Goal: Information Seeking & Learning: Learn about a topic

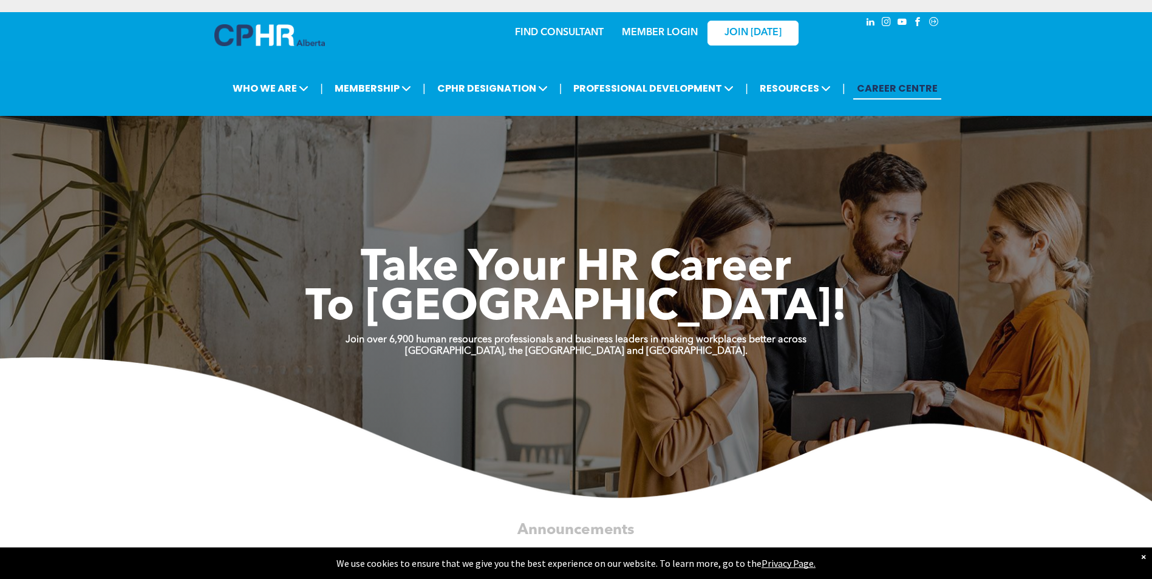
drag, startPoint x: 1146, startPoint y: 560, endPoint x: 1138, endPoint y: 547, distance: 14.7
click at [1146, 560] on div "×" at bounding box center [1143, 557] width 5 height 12
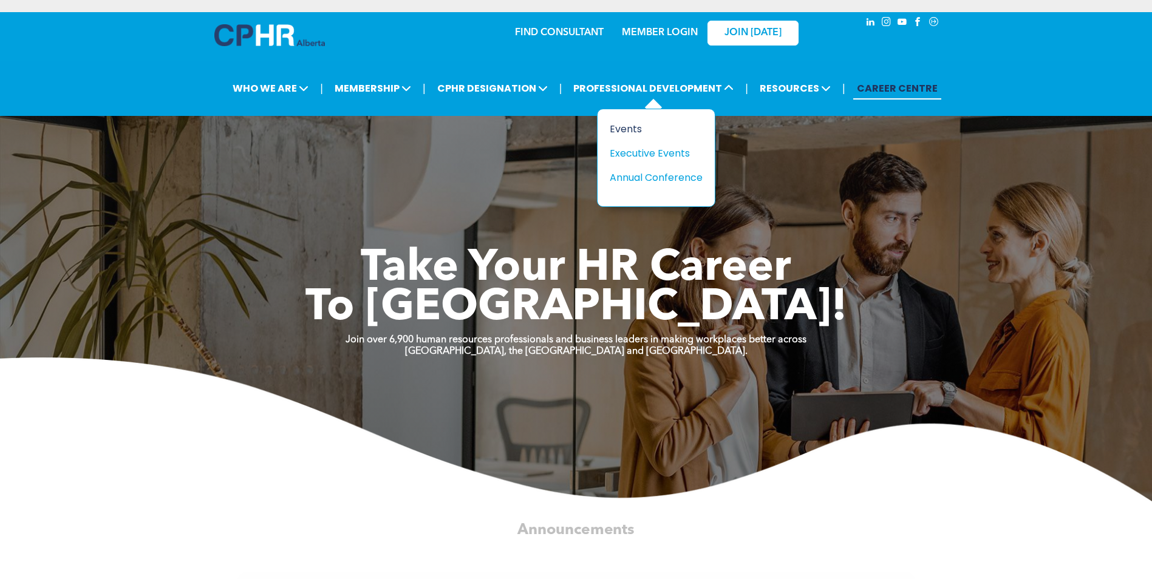
click at [637, 129] on div "Events" at bounding box center [652, 128] width 84 height 15
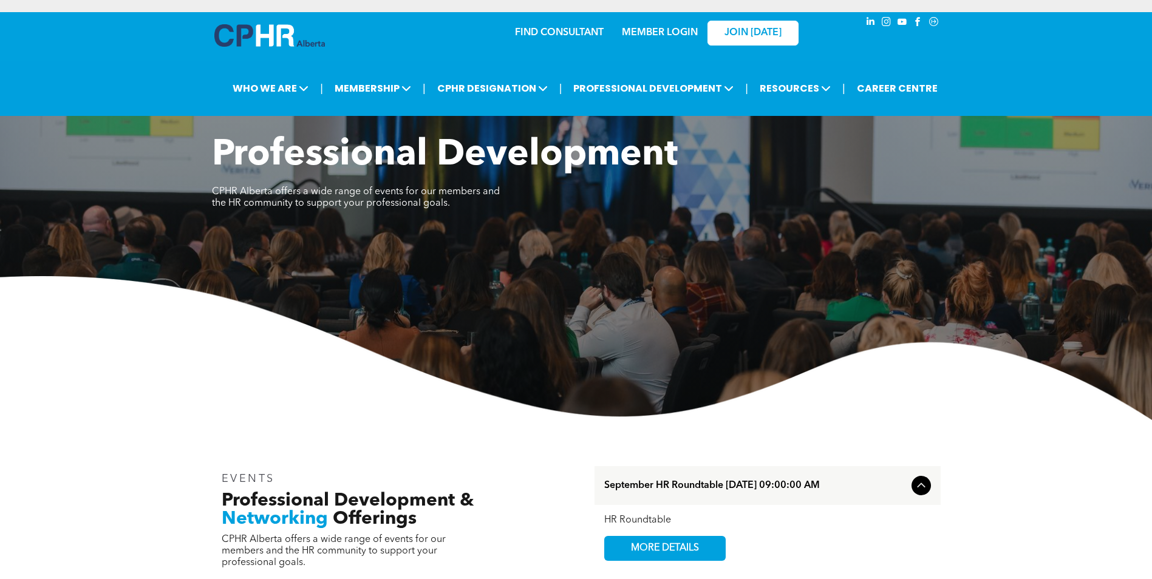
click at [306, 28] on img at bounding box center [269, 35] width 111 height 22
